Goal: Task Accomplishment & Management: Use online tool/utility

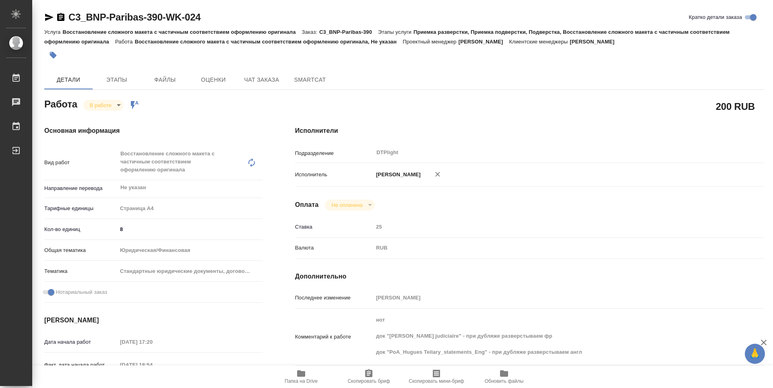
click at [54, 18] on icon "button" at bounding box center [49, 17] width 10 height 10
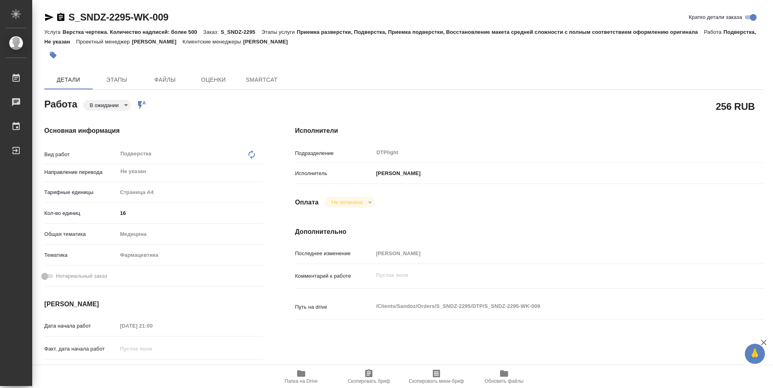
type textarea "x"
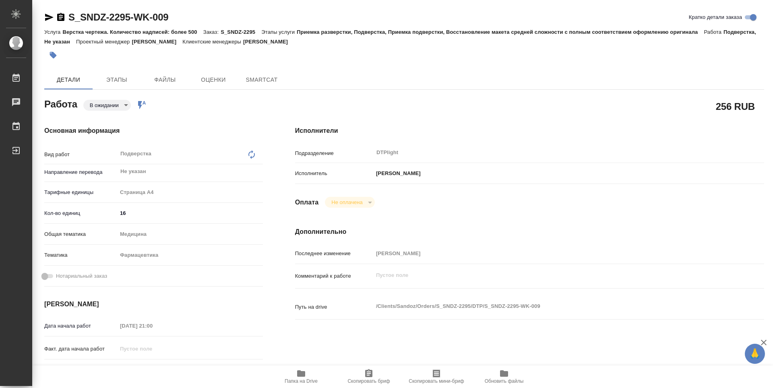
type textarea "x"
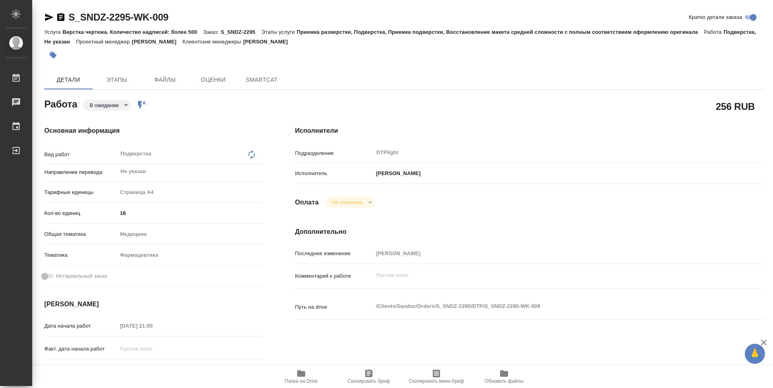
type textarea "x"
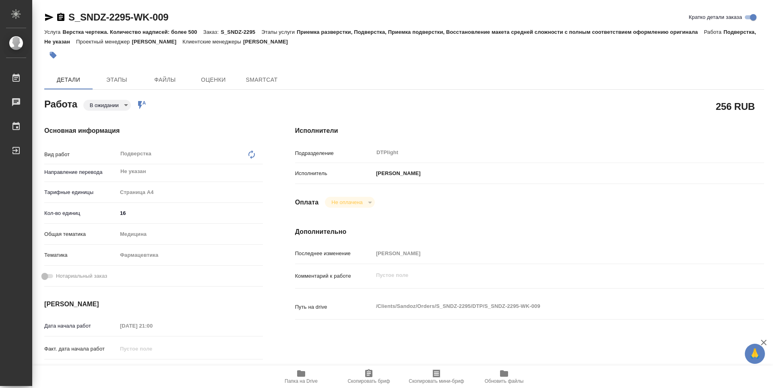
type textarea "x"
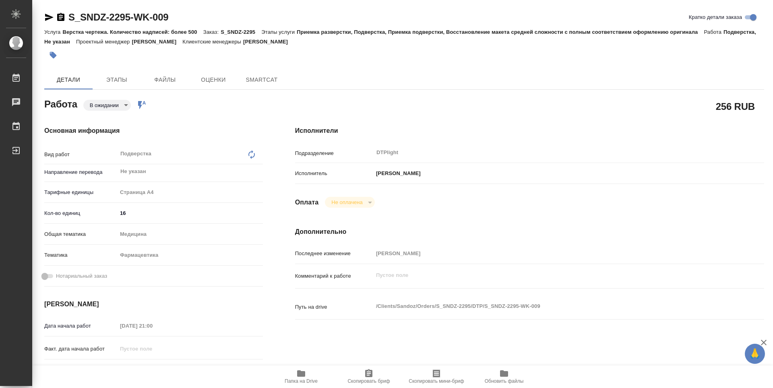
type textarea "x"
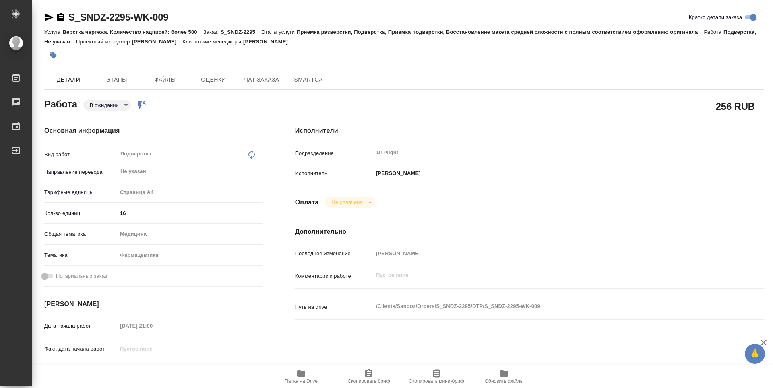
type textarea "x"
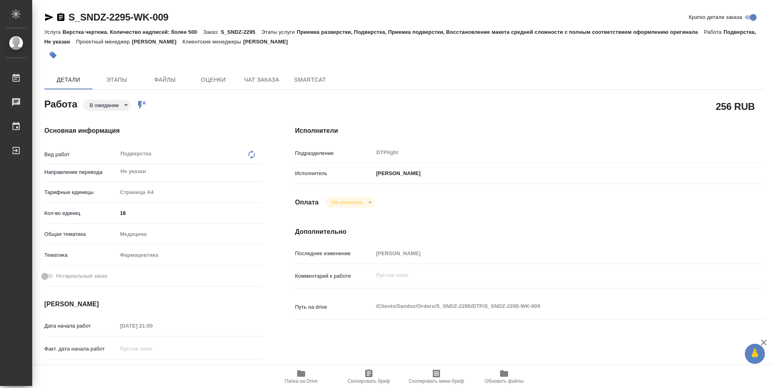
type textarea "x"
